Goal: Task Accomplishment & Management: Use online tool/utility

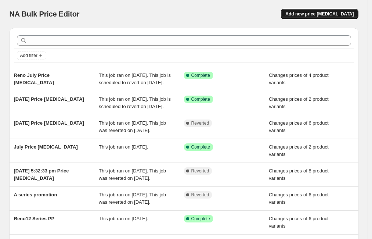
click at [327, 11] on button "Add new price [MEDICAL_DATA]" at bounding box center [319, 14] width 77 height 10
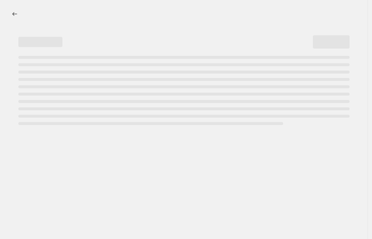
select select "percentage"
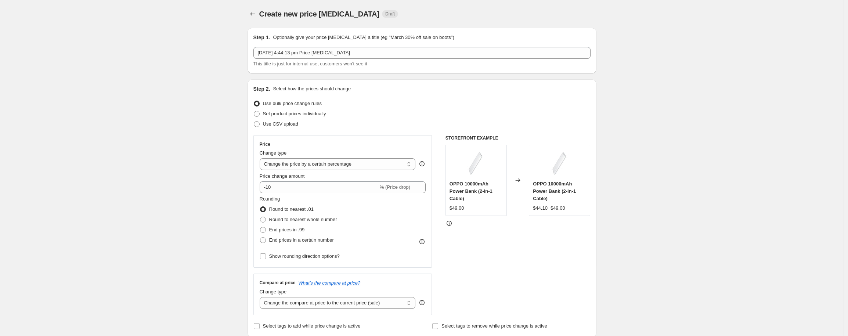
scroll to position [50, 0]
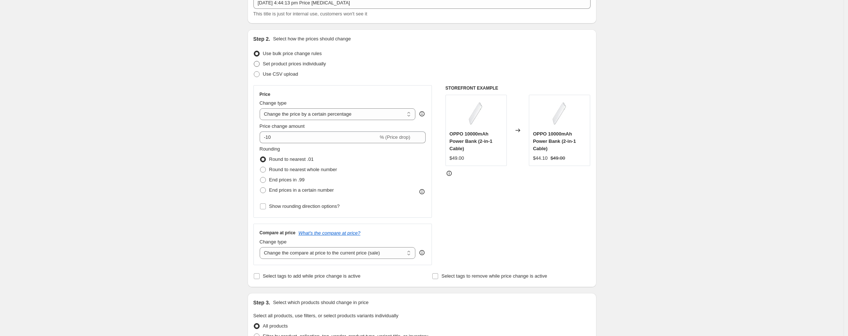
click at [264, 63] on label "Set product prices individually" at bounding box center [289, 64] width 73 height 10
click at [254, 61] on input "Set product prices individually" at bounding box center [254, 61] width 0 height 0
radio input "true"
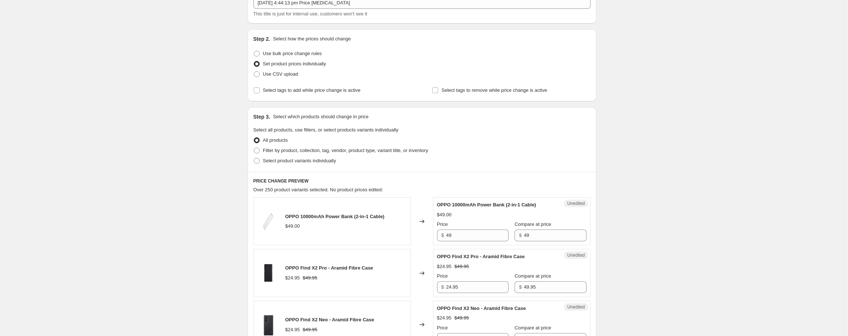
click at [281, 77] on span "Use CSV upload" at bounding box center [280, 74] width 35 height 7
click at [254, 72] on input "Use CSV upload" at bounding box center [254, 71] width 0 height 0
radio input "true"
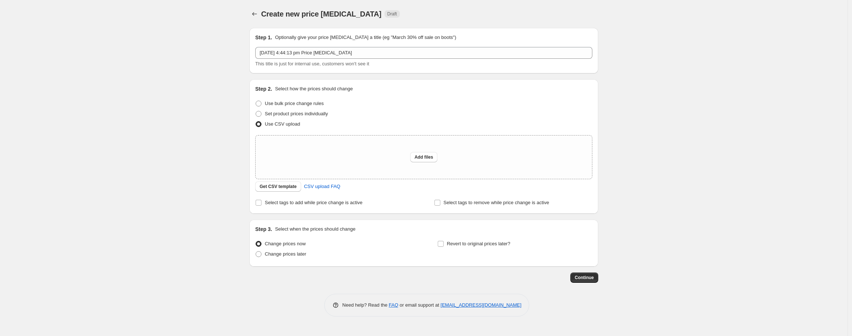
click at [266, 96] on div "Step 2. Select how the prices should change Use bulk price change rules Set pro…" at bounding box center [423, 146] width 337 height 123
click at [268, 103] on span "Use bulk price change rules" at bounding box center [294, 104] width 59 height 6
click at [256, 101] on input "Use bulk price change rules" at bounding box center [256, 101] width 0 height 0
radio input "true"
select select "percentage"
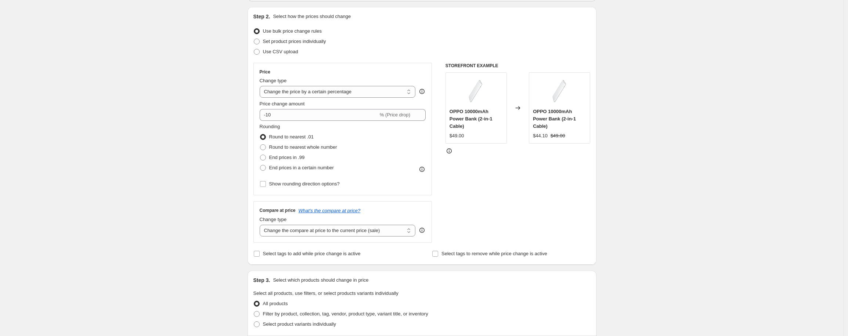
scroll to position [133, 0]
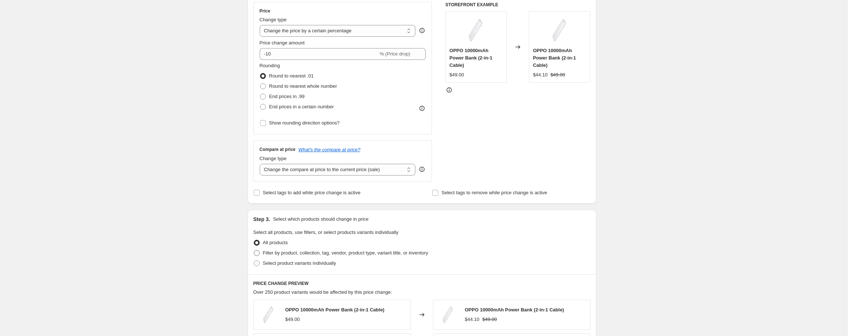
click at [281, 238] on span "Filter by product, collection, tag, vendor, product type, variant title, or inv…" at bounding box center [345, 253] width 165 height 6
click at [254, 238] on input "Filter by product, collection, tag, vendor, product type, variant title, or inv…" at bounding box center [254, 250] width 0 height 0
radio input "true"
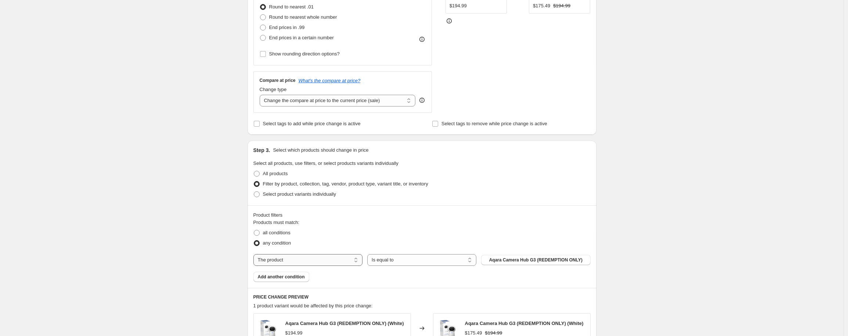
scroll to position [220, 0]
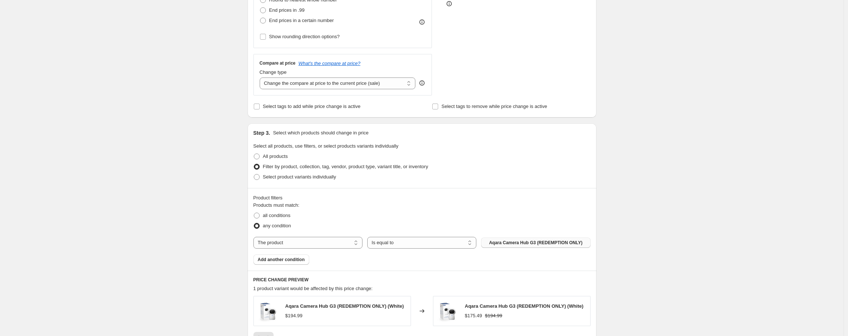
click at [376, 238] on span "Aqara Camera Hub G3 (REDEMPTION ONLY)" at bounding box center [535, 243] width 93 height 6
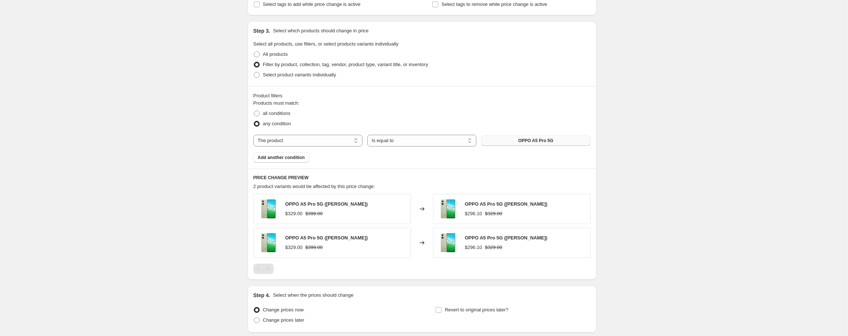
scroll to position [336, 0]
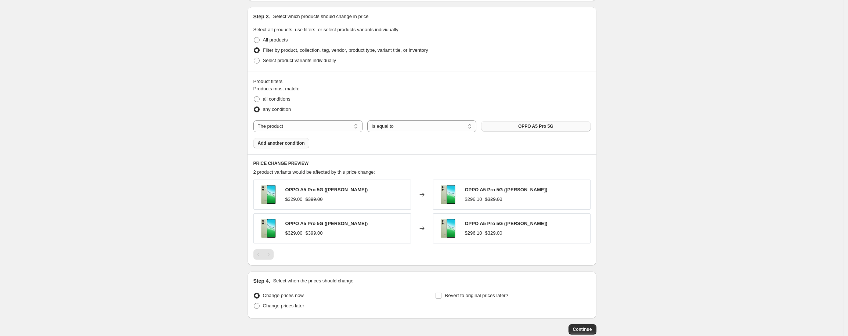
click at [278, 145] on span "Add another condition" at bounding box center [281, 143] width 47 height 6
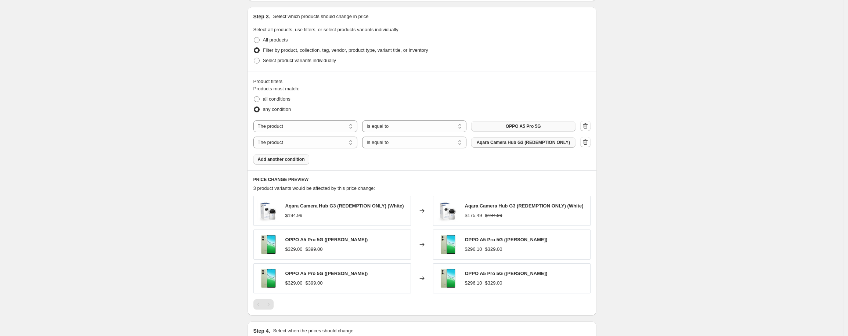
click at [376, 145] on span "Aqara Camera Hub G3 (REDEMPTION ONLY)" at bounding box center [523, 143] width 93 height 6
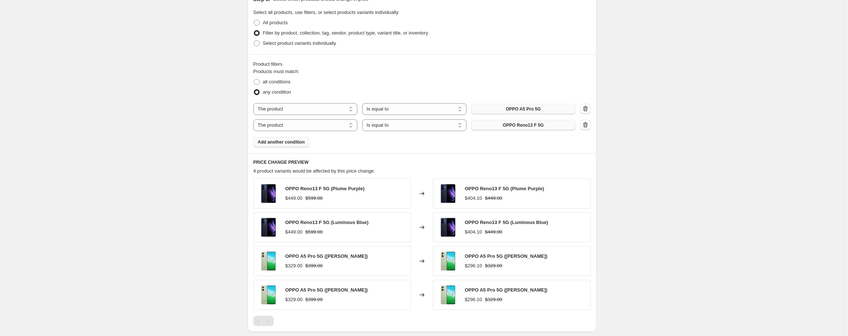
scroll to position [389, 0]
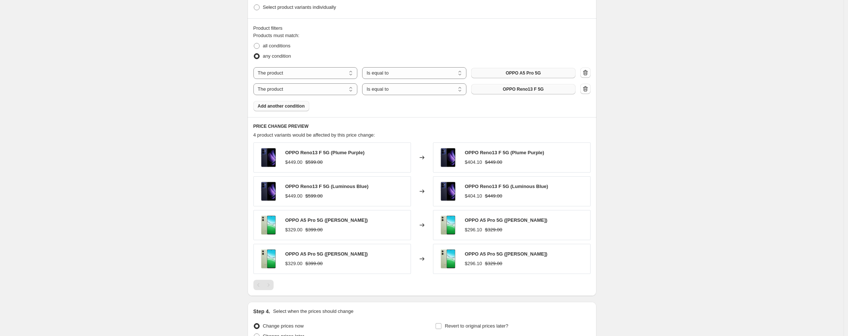
click at [376, 159] on div "$404.10 $449.00" at bounding box center [504, 162] width 79 height 7
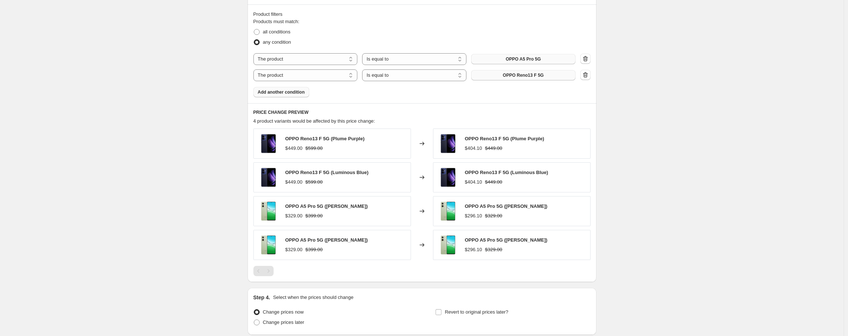
scroll to position [463, 0]
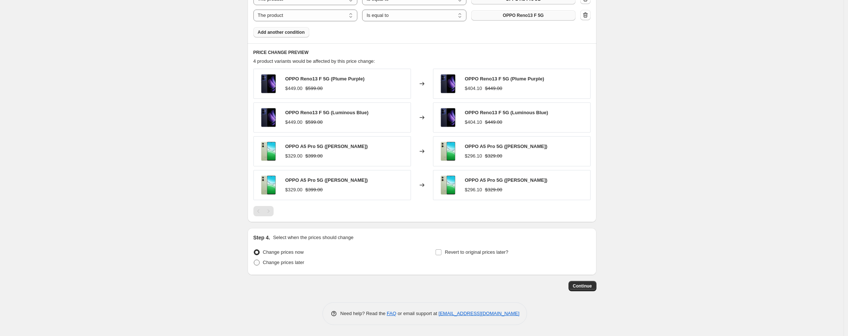
click at [292, 238] on span "Change prices later" at bounding box center [284, 263] width 42 height 6
click at [254, 238] on input "Change prices later" at bounding box center [254, 260] width 0 height 0
radio input "true"
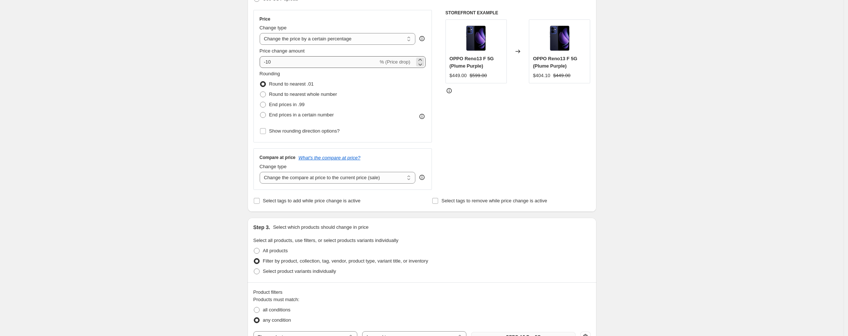
scroll to position [97, 0]
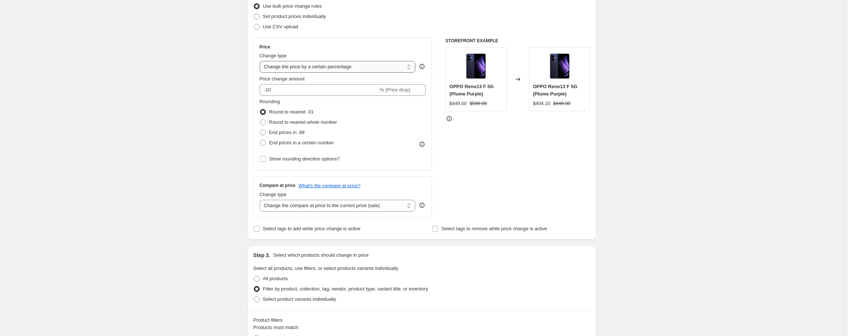
select select "to"
type input "80.00"
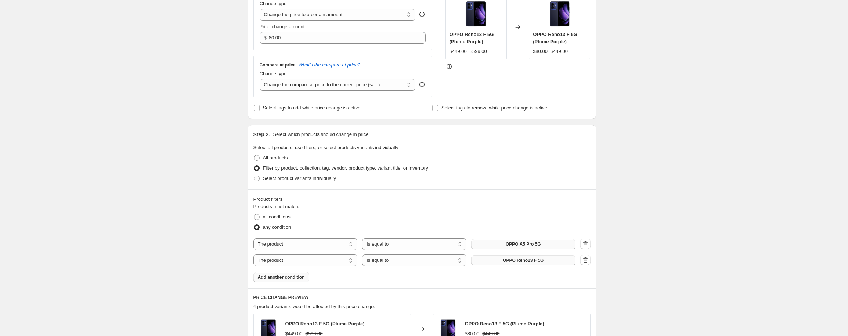
scroll to position [124, 0]
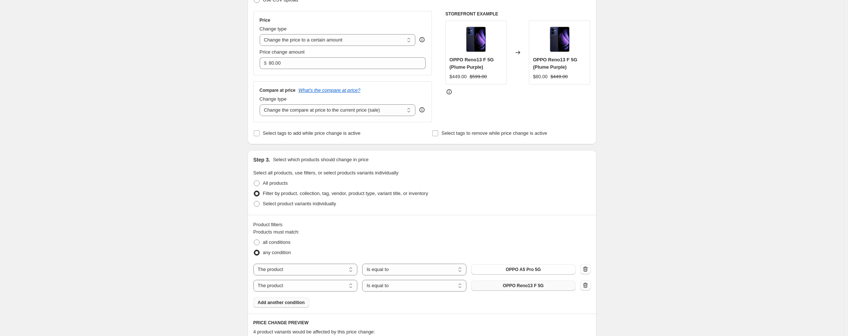
click at [226, 130] on div "Create new price [MEDICAL_DATA]. This page is ready Create new price [MEDICAL_D…" at bounding box center [422, 310] width 844 height 868
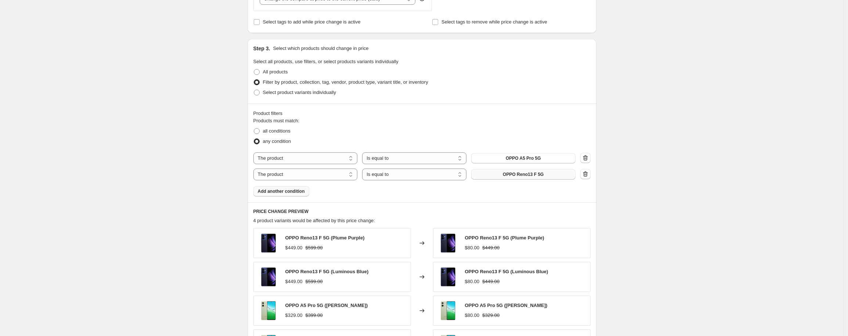
scroll to position [305, 0]
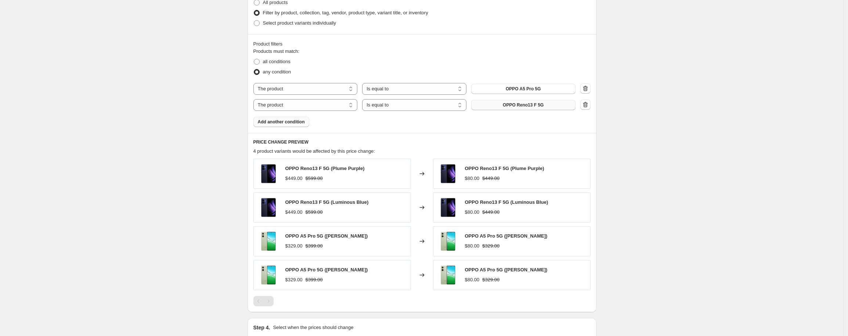
click at [376, 166] on span "OPPO Reno13 F 5G (Plume Purple)" at bounding box center [504, 169] width 79 height 6
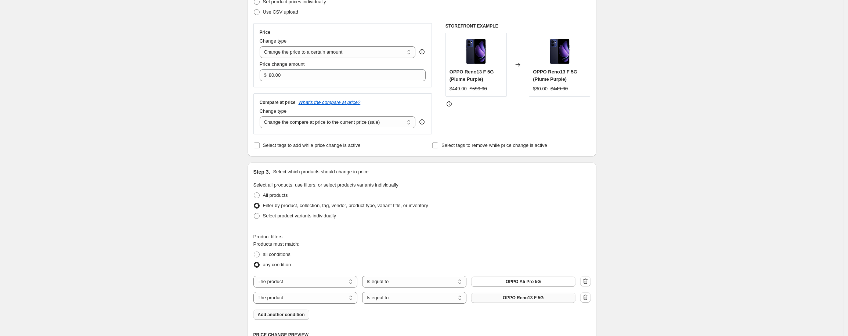
scroll to position [0, 0]
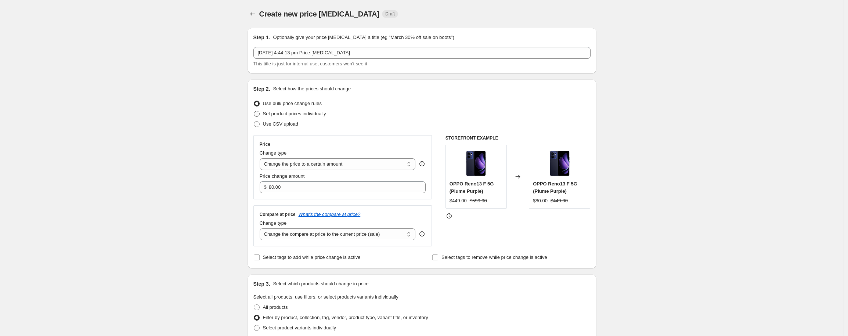
click at [285, 113] on span "Set product prices individually" at bounding box center [294, 114] width 63 height 6
click at [254, 111] on input "Set product prices individually" at bounding box center [254, 111] width 0 height 0
radio input "true"
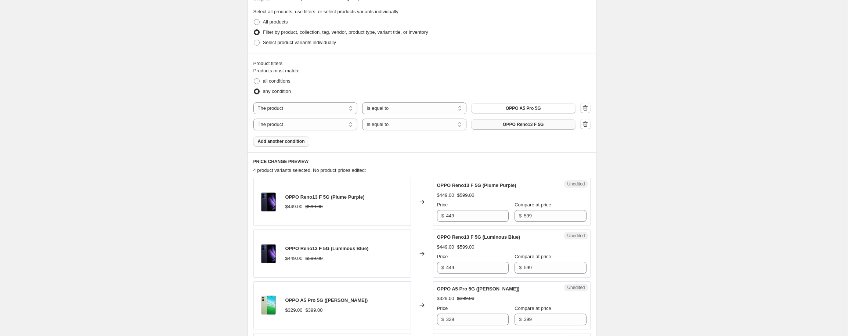
scroll to position [224, 0]
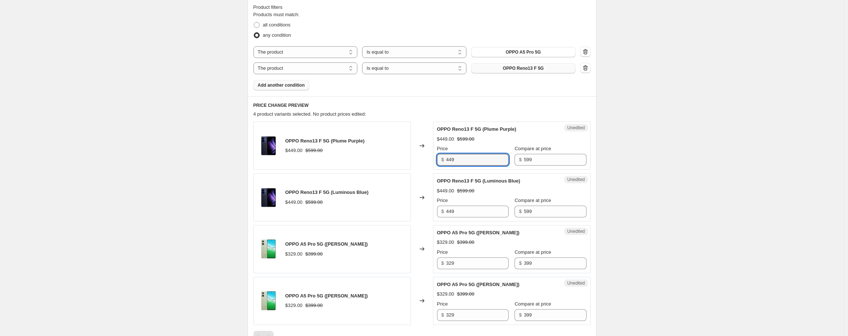
drag, startPoint x: 468, startPoint y: 160, endPoint x: 440, endPoint y: 158, distance: 28.7
click at [376, 158] on div "$ 449" at bounding box center [473, 160] width 72 height 12
type input "599"
drag, startPoint x: 557, startPoint y: 161, endPoint x: 516, endPoint y: 160, distance: 41.1
click at [376, 160] on div "Price $ 599 Compare at price $ 599" at bounding box center [511, 155] width 149 height 21
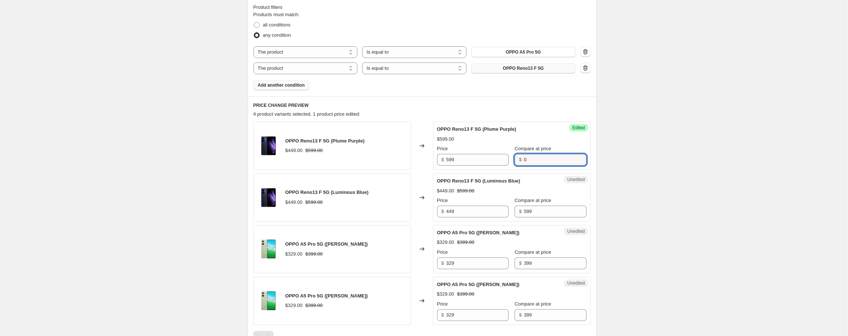
type input "0"
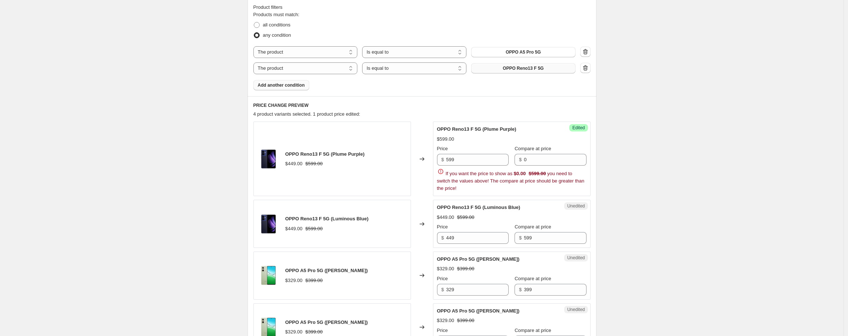
click at [376, 162] on div "Create new price [MEDICAL_DATA]. This page is ready Create new price [MEDICAL_D…" at bounding box center [422, 200] width 844 height 849
click at [376, 162] on input "0" at bounding box center [555, 160] width 62 height 12
click at [376, 168] on div "Create new price [MEDICAL_DATA]. This page is ready Create new price [MEDICAL_D…" at bounding box center [422, 200] width 844 height 849
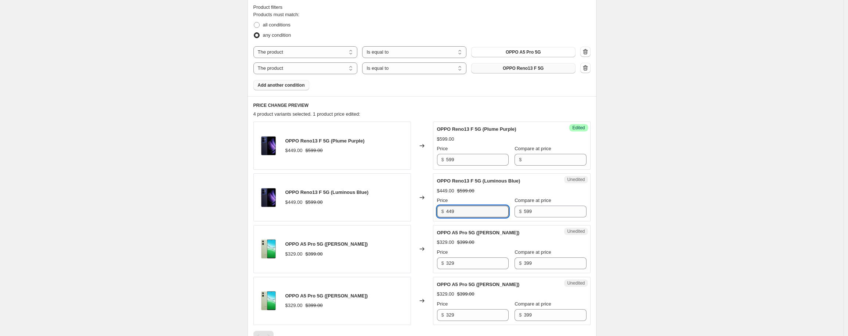
drag, startPoint x: 479, startPoint y: 214, endPoint x: 423, endPoint y: 215, distance: 56.2
click at [376, 215] on div "OPPO Reno13 F 5G (Luminous Blue) $449.00 $599.00 Changed to Unedited OPPO Reno1…" at bounding box center [421, 197] width 337 height 48
drag, startPoint x: 474, startPoint y: 215, endPoint x: 430, endPoint y: 212, distance: 44.2
click at [376, 212] on div "OPPO Reno13 F 5G (Luminous Blue) $449.00 $599.00 Changed to Unedited OPPO Reno1…" at bounding box center [421, 197] width 337 height 48
type input "599"
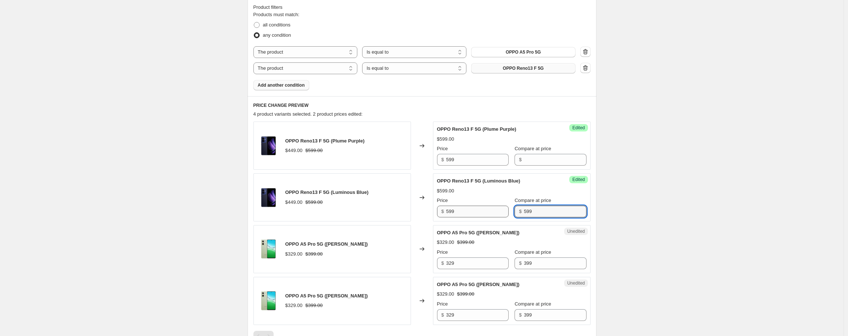
drag, startPoint x: 534, startPoint y: 210, endPoint x: 488, endPoint y: 211, distance: 45.9
click at [376, 211] on div "Price $ 599 Compare at price $ 599" at bounding box center [511, 207] width 149 height 21
click at [376, 238] on div "Unedited OPPO A5 Pro 5G ([PERSON_NAME]) $329.00 $399.00 Price $ 329 Compare at …" at bounding box center [512, 249] width 158 height 48
click at [376, 238] on input "329" at bounding box center [477, 263] width 62 height 12
drag, startPoint x: 445, startPoint y: 264, endPoint x: 421, endPoint y: 260, distance: 24.2
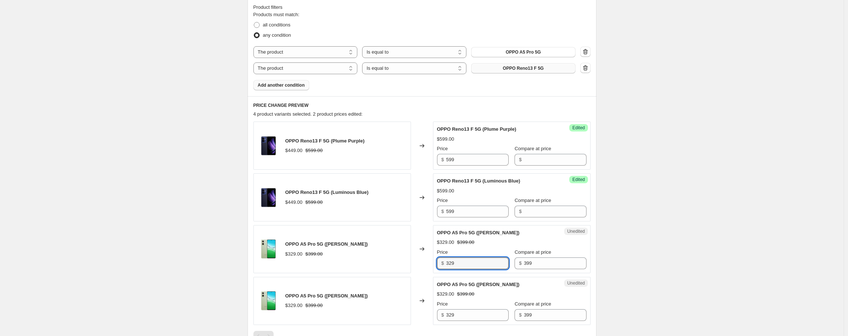
click at [376, 238] on div "OPPO A5 Pro 5G ([PERSON_NAME]) $329.00 $399.00 Changed to Unedited OPPO A5 Pro …" at bounding box center [421, 249] width 337 height 48
type input "399"
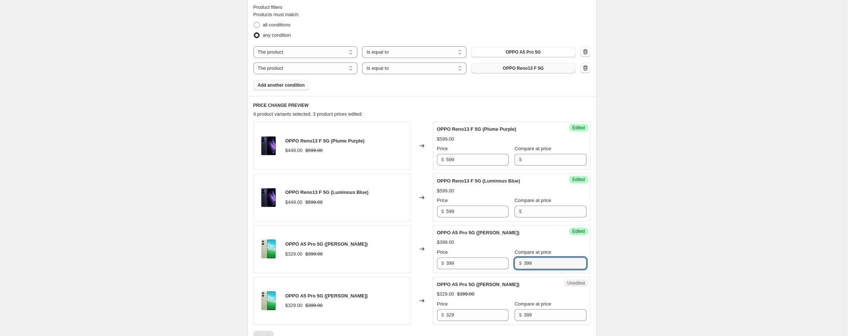
drag, startPoint x: 551, startPoint y: 265, endPoint x: 513, endPoint y: 257, distance: 38.5
click at [376, 238] on div "Price $ 399 Compare at price $ 399" at bounding box center [511, 259] width 149 height 21
drag, startPoint x: 473, startPoint y: 312, endPoint x: 431, endPoint y: 310, distance: 42.3
click at [376, 238] on div "OPPO A5 Pro 5G ([PERSON_NAME]) $329.00 $399.00 Changed to Unedited OPPO A5 Pro …" at bounding box center [421, 301] width 337 height 48
type input "399"
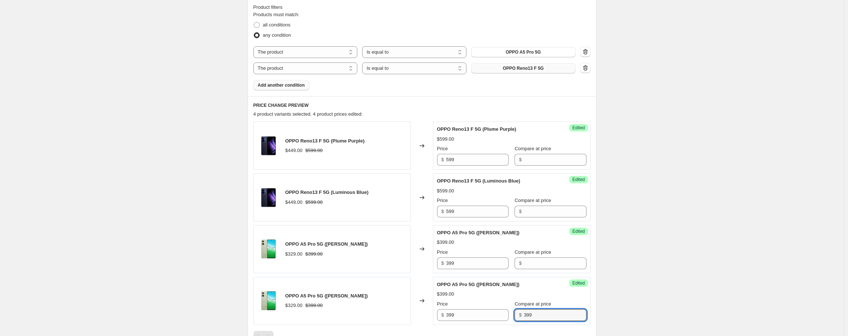
drag, startPoint x: 541, startPoint y: 314, endPoint x: 468, endPoint y: 306, distance: 72.8
click at [376, 238] on div "Price $ 399 Compare at price $ 399" at bounding box center [511, 310] width 149 height 21
click at [376, 220] on div "Create new price [MEDICAL_DATA]. This page is ready Create new price [MEDICAL_D…" at bounding box center [422, 187] width 844 height 823
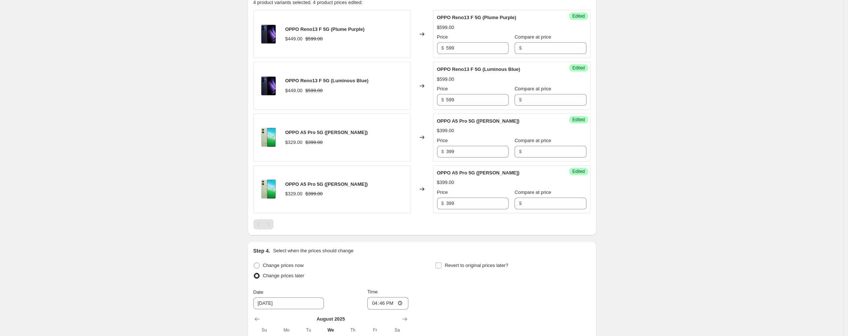
scroll to position [487, 0]
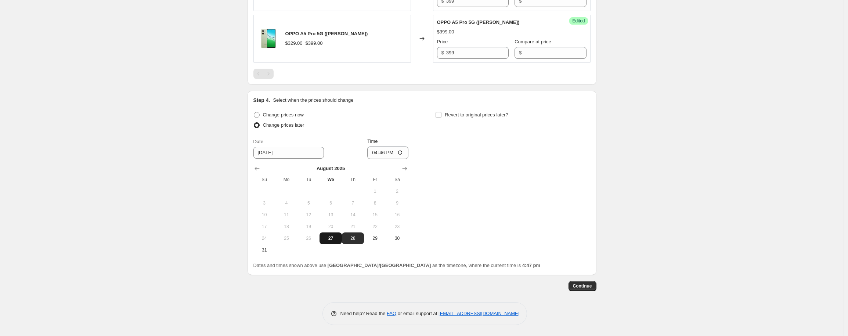
click at [339, 238] on span "27" at bounding box center [330, 238] width 16 height 6
type input "[DATE]"
click at [376, 152] on input "16:46" at bounding box center [387, 153] width 41 height 12
click at [376, 153] on input "23:46" at bounding box center [387, 153] width 41 height 12
type input "23:58"
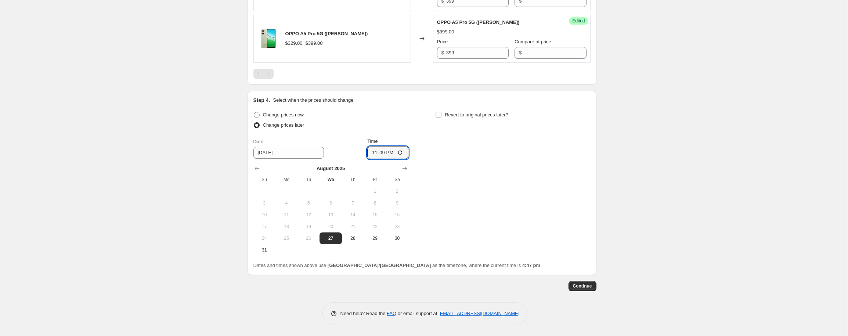
click at [376, 161] on div "Change prices now Change prices later Date [DATE] Time 23:[DATE] Mo Tu We Th Fr…" at bounding box center [421, 183] width 337 height 146
click at [376, 152] on input "23:09" at bounding box center [387, 153] width 41 height 12
type input "23:59"
click at [376, 176] on div "Change prices now Change prices later Date [DATE] Time 23:59 [DATE] Su Mo Tu We…" at bounding box center [421, 183] width 337 height 146
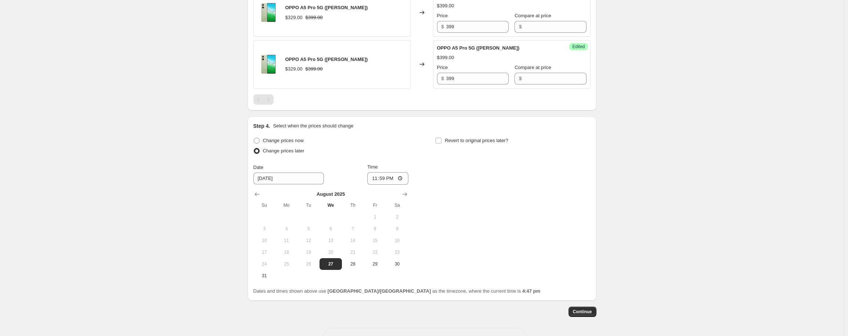
scroll to position [474, 0]
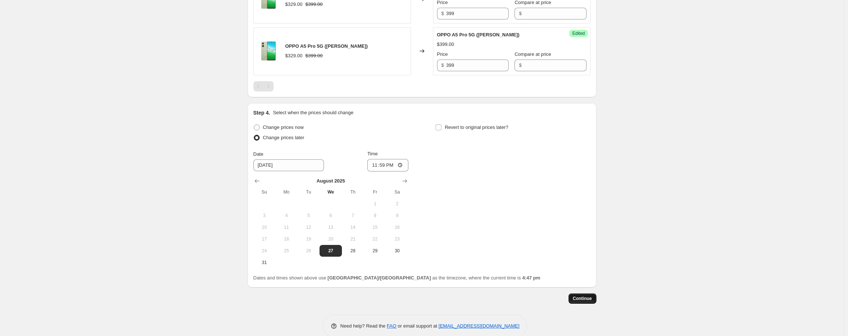
click at [376, 238] on span "Continue" at bounding box center [582, 299] width 19 height 6
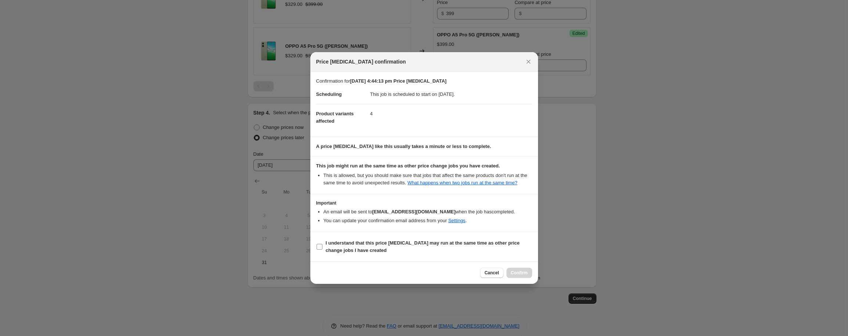
click at [364, 238] on b "I understand that this price [MEDICAL_DATA] may run at the same time as other p…" at bounding box center [423, 246] width 194 height 13
click at [322, 238] on input "I understand that this price [MEDICAL_DATA] may run at the same time as other p…" at bounding box center [320, 247] width 6 height 6
checkbox input "true"
click at [376, 238] on span "Confirm" at bounding box center [519, 273] width 17 height 6
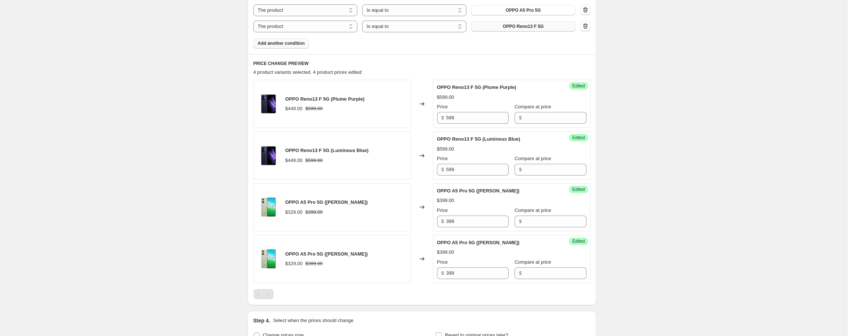
scroll to position [454, 0]
